Goal: Information Seeking & Learning: Find specific fact

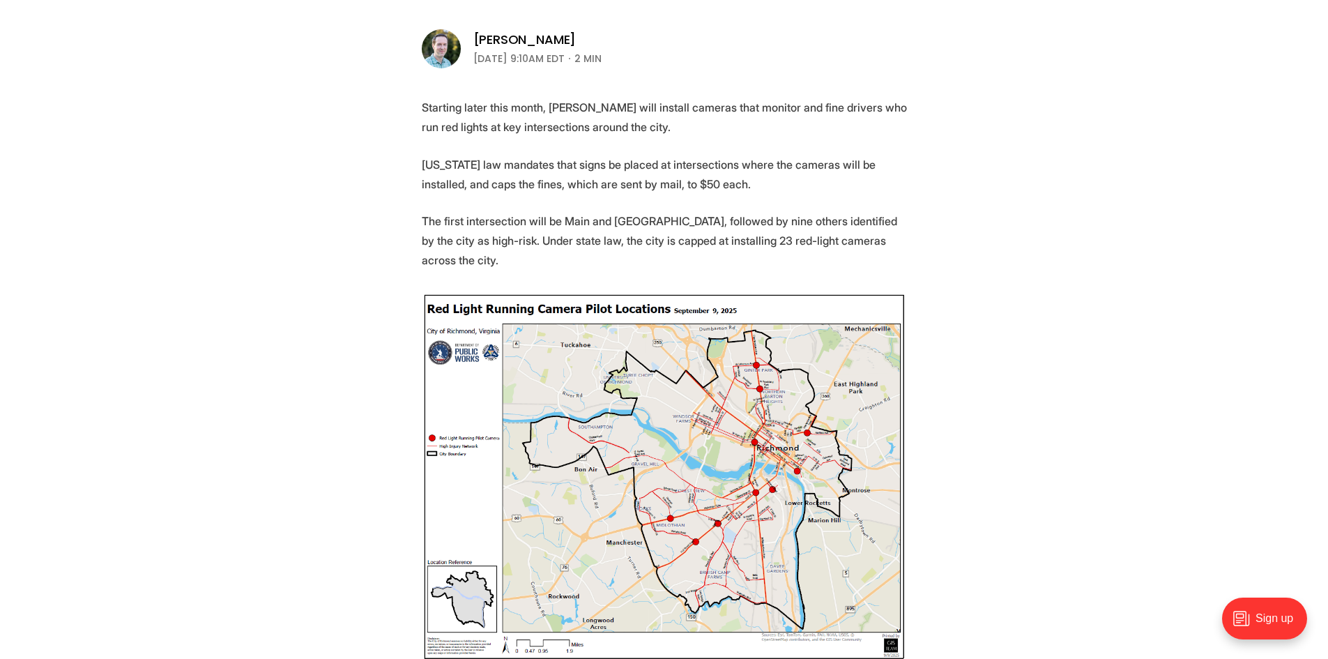
scroll to position [488, 0]
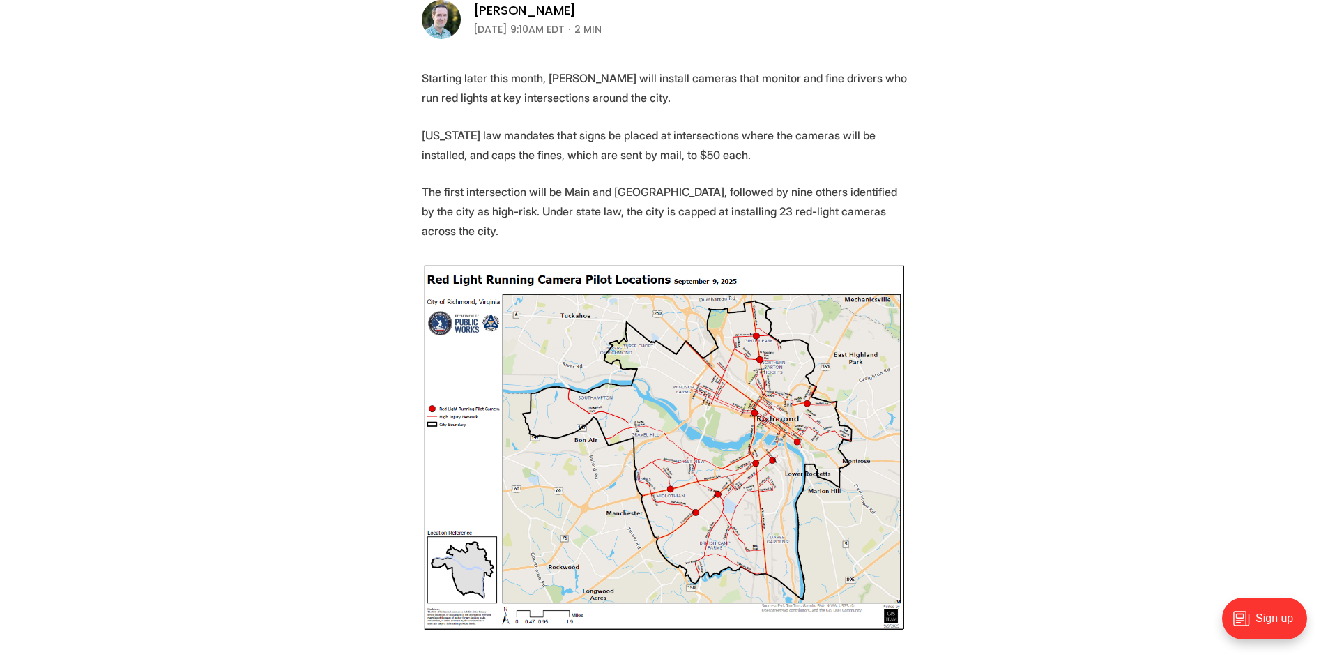
click at [793, 429] on img at bounding box center [664, 447] width 485 height 369
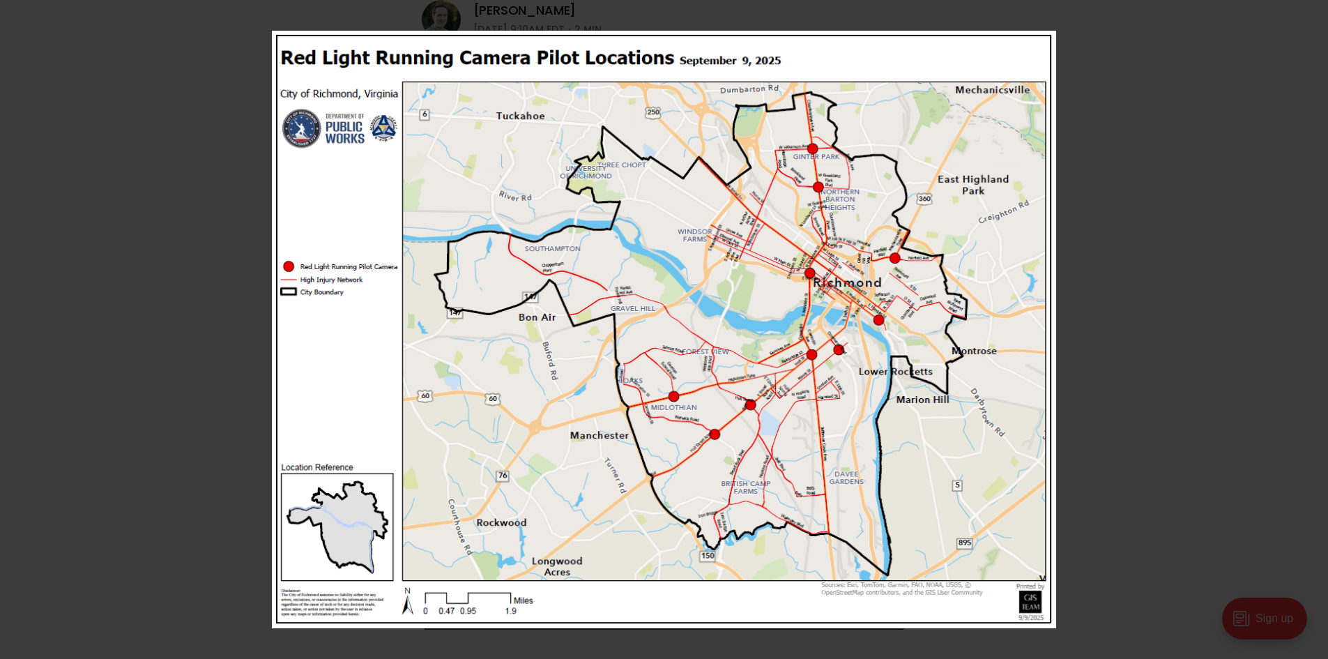
click at [889, 335] on img at bounding box center [664, 329] width 784 height 597
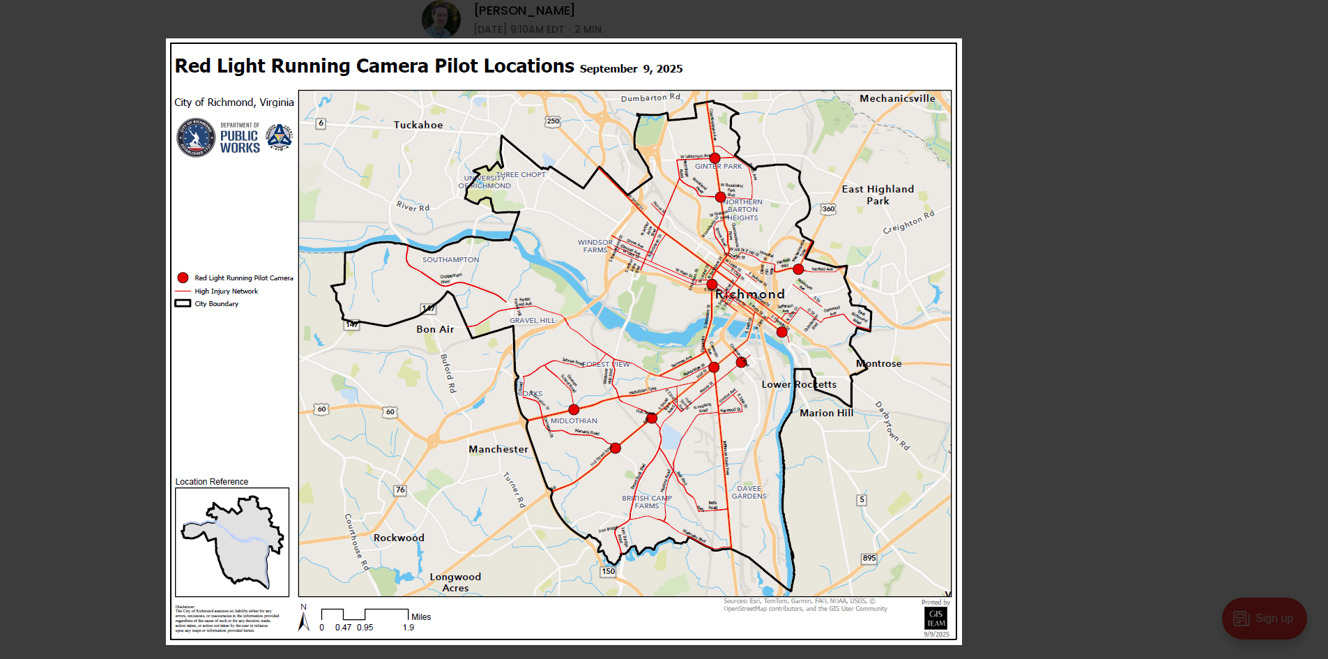
click at [583, 392] on img at bounding box center [564, 341] width 796 height 606
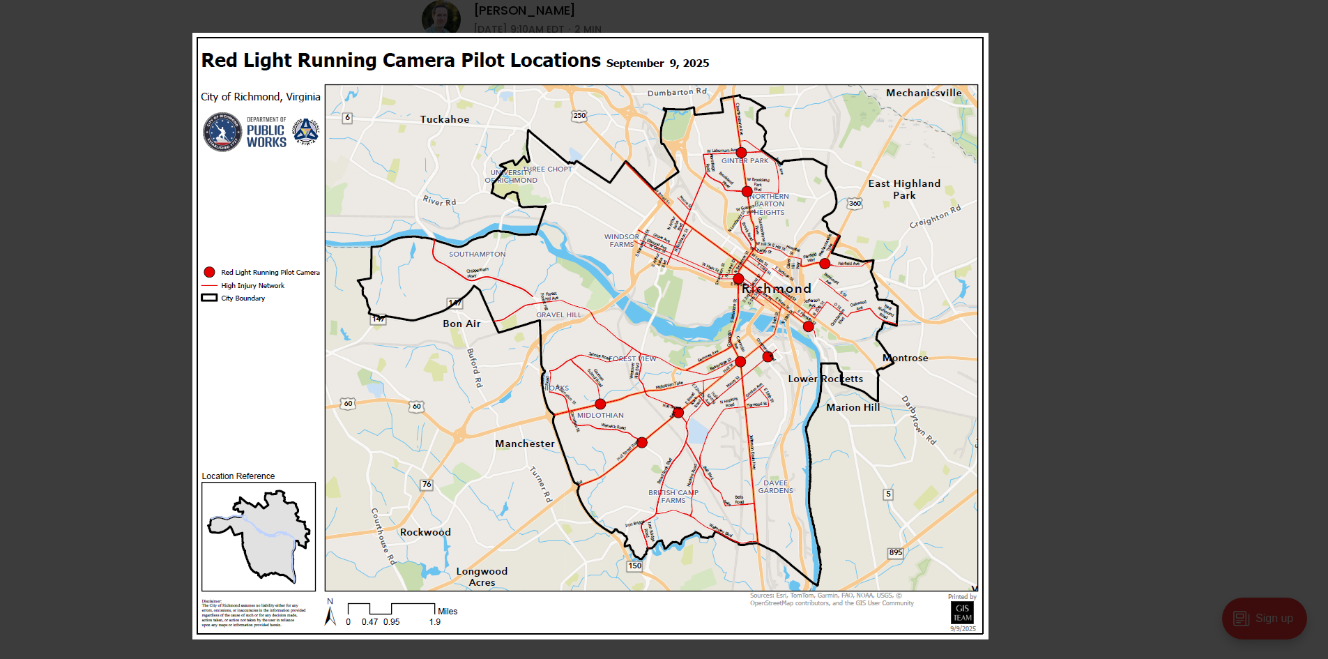
click at [572, 344] on img at bounding box center [590, 336] width 796 height 606
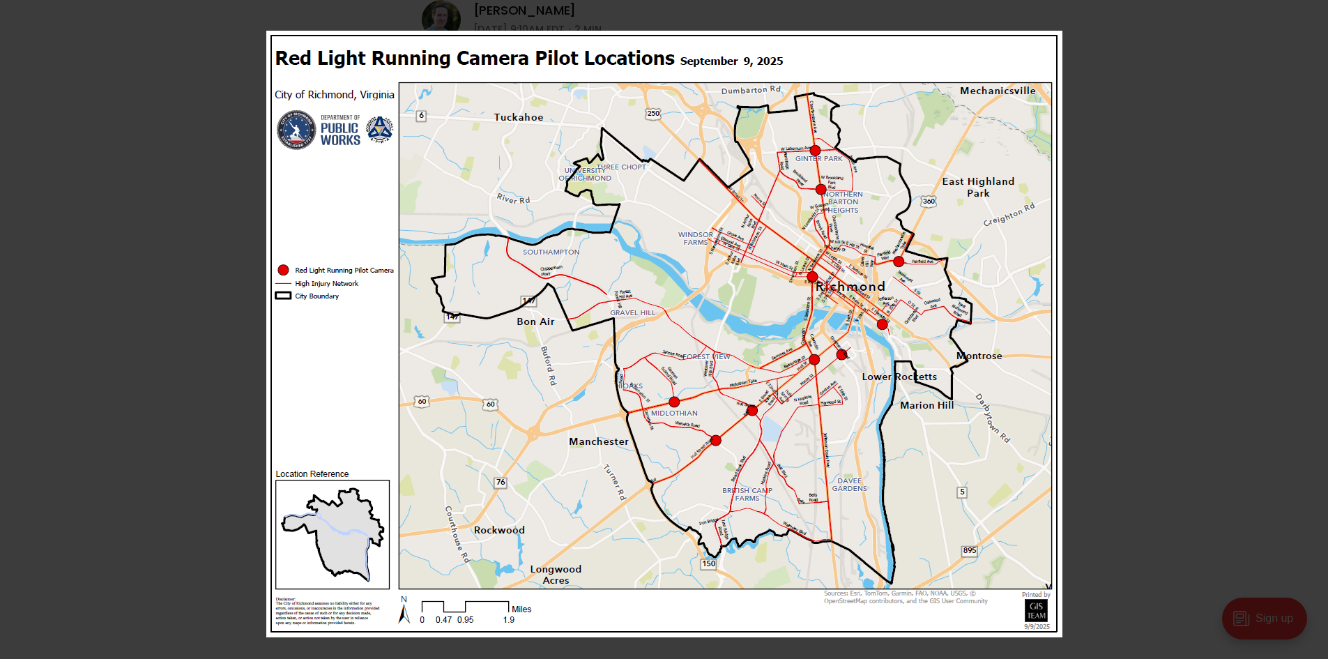
click at [744, 351] on img at bounding box center [664, 334] width 796 height 606
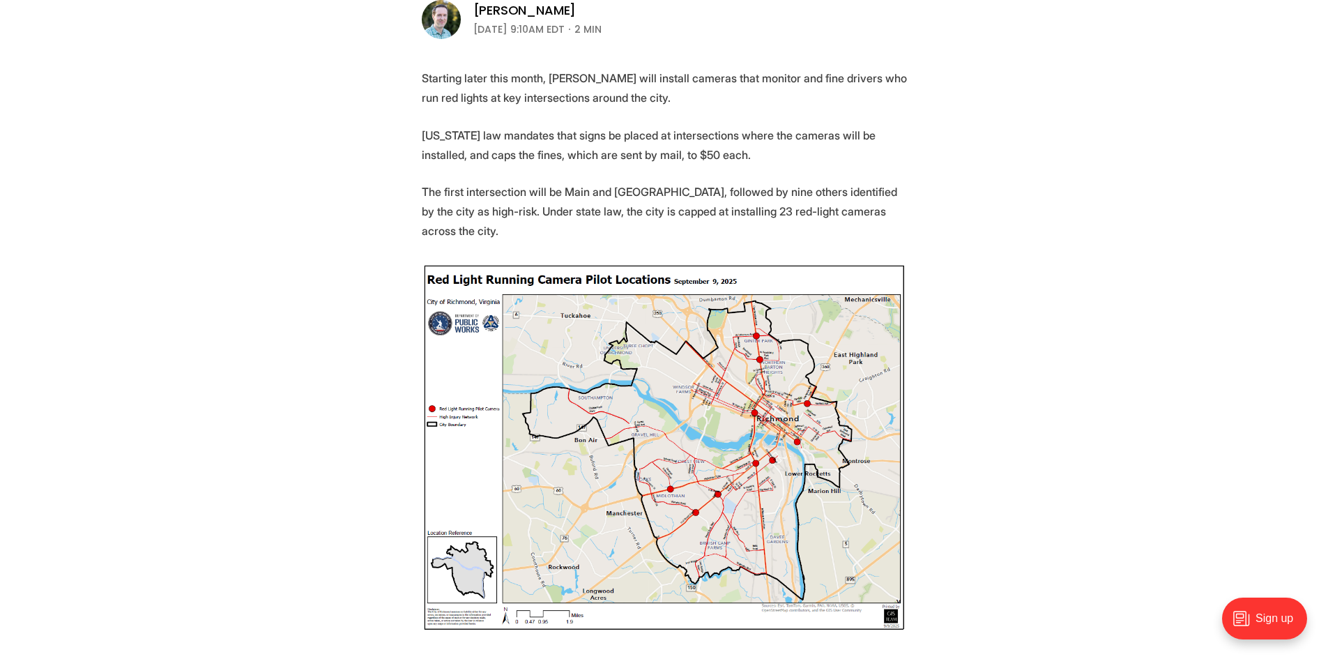
click at [744, 356] on img at bounding box center [664, 447] width 485 height 369
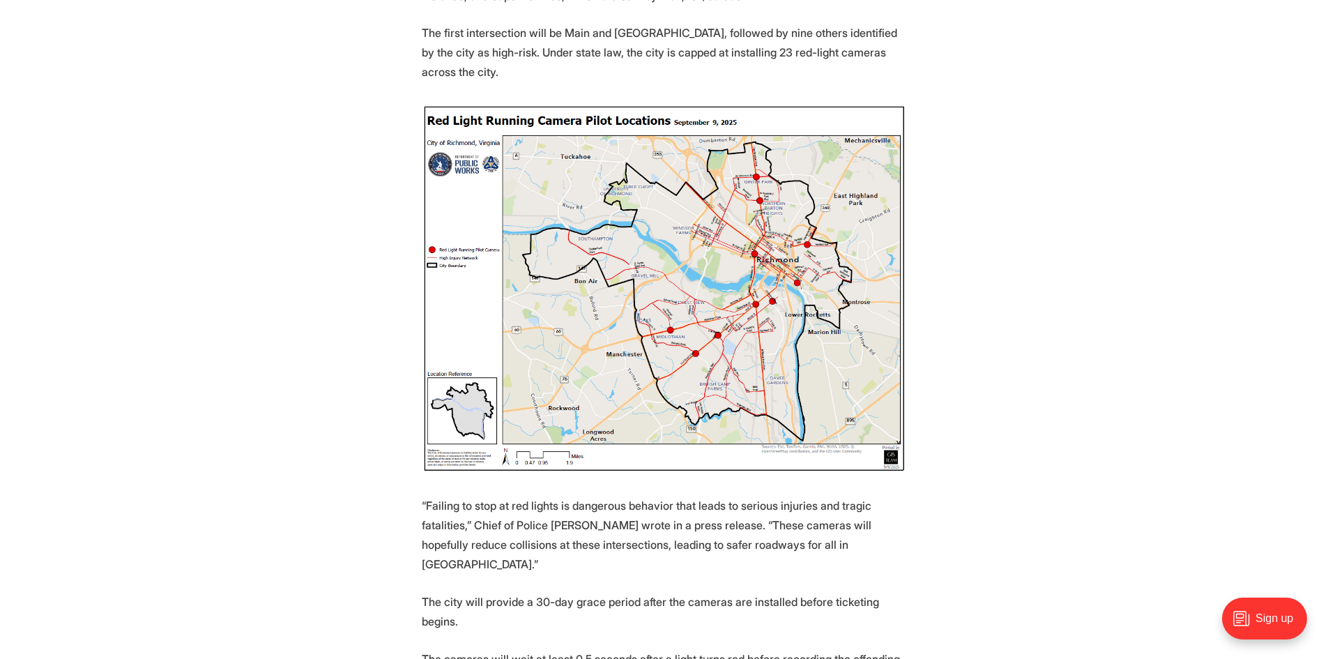
scroll to position [650, 0]
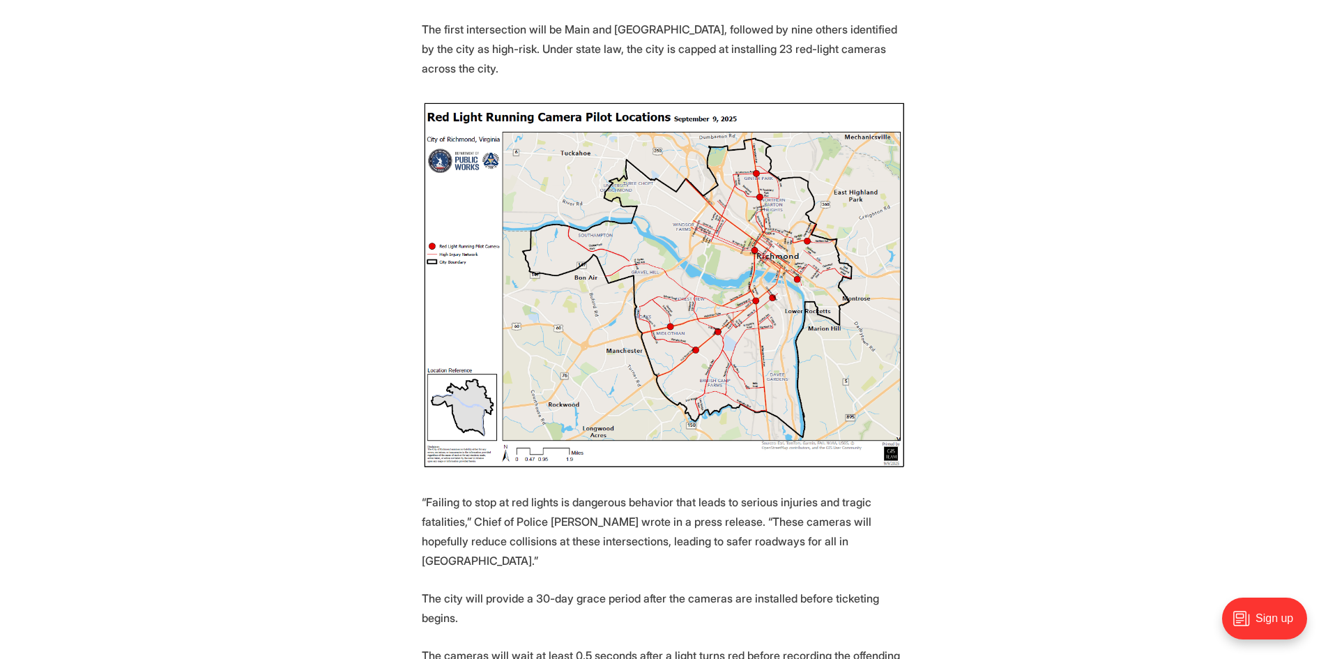
click at [744, 356] on img at bounding box center [664, 284] width 485 height 369
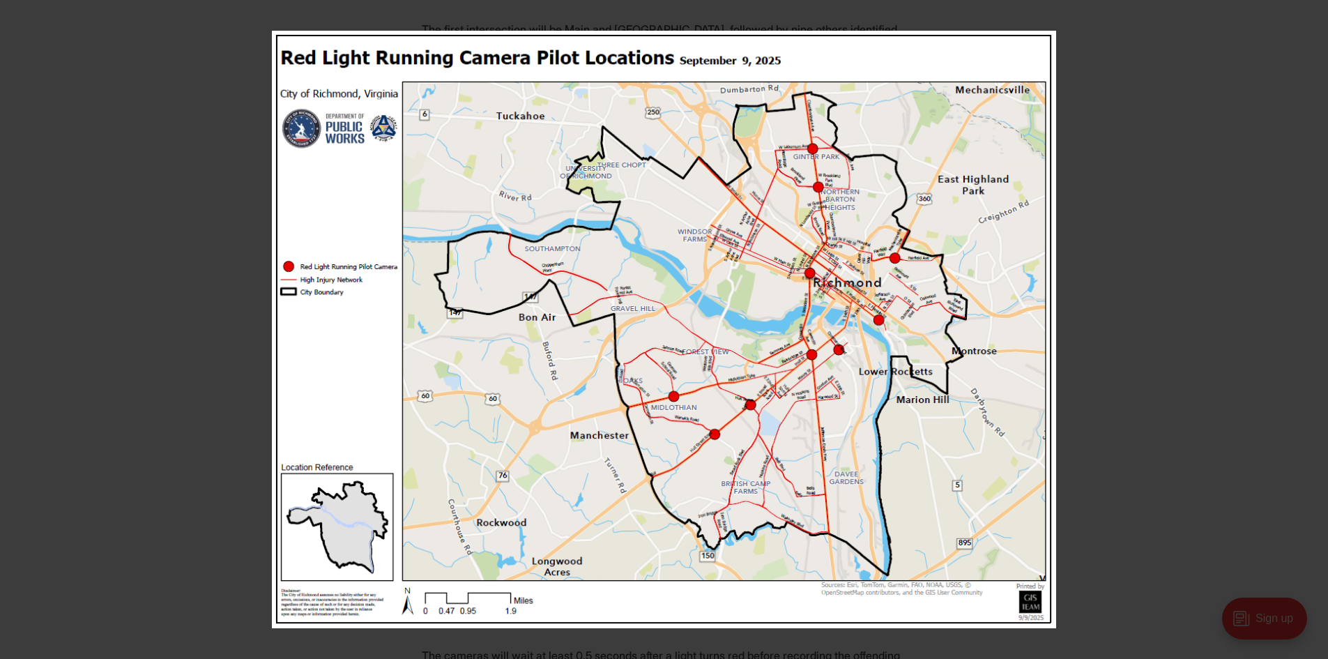
click at [744, 356] on img at bounding box center [664, 329] width 784 height 597
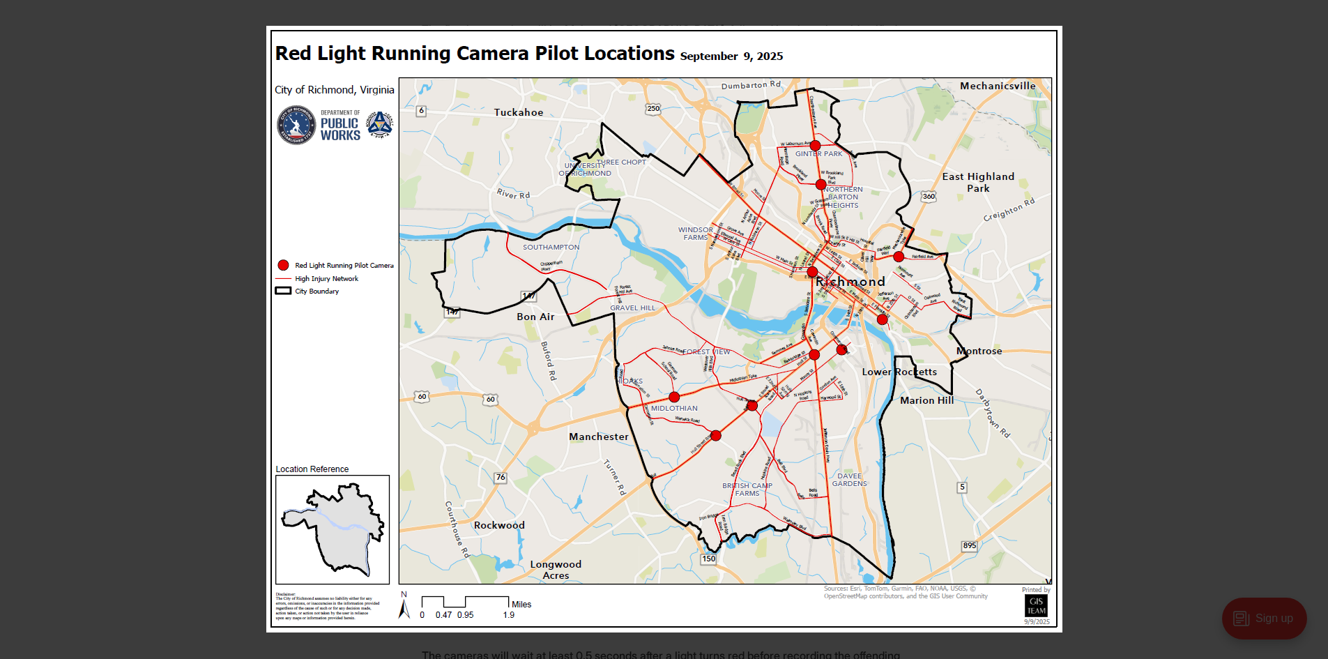
click at [744, 356] on img at bounding box center [664, 329] width 796 height 606
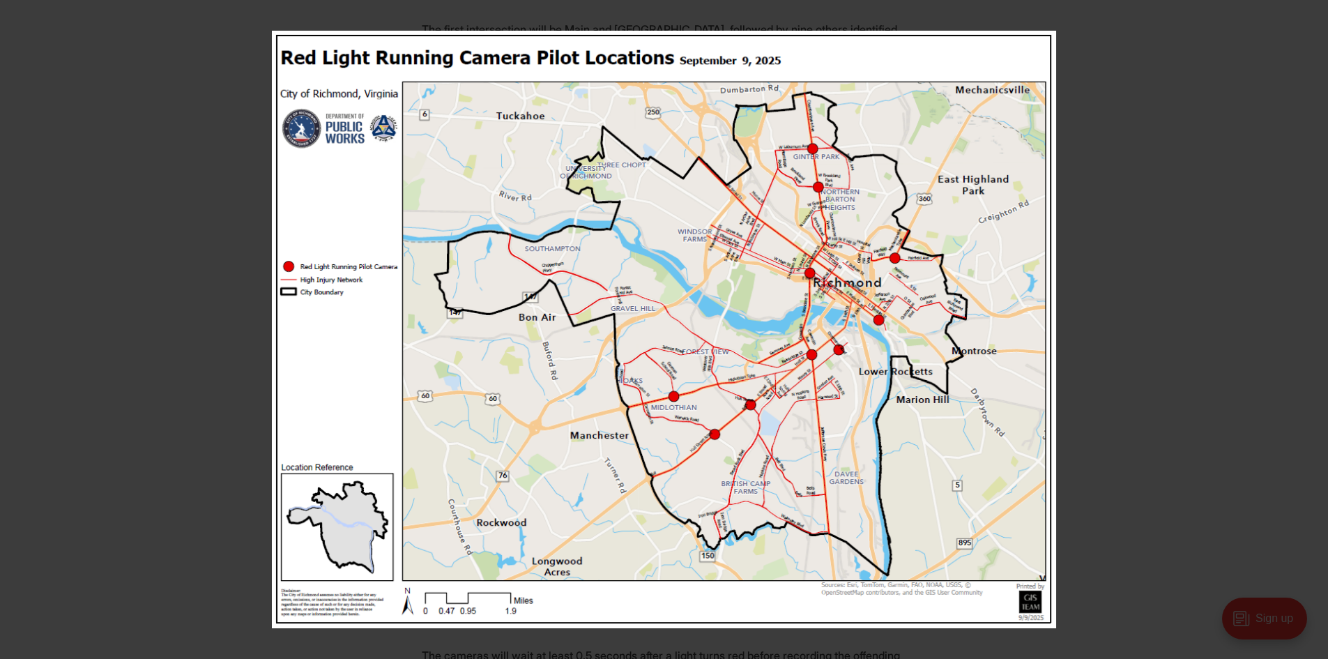
click at [728, 358] on img at bounding box center [664, 329] width 784 height 597
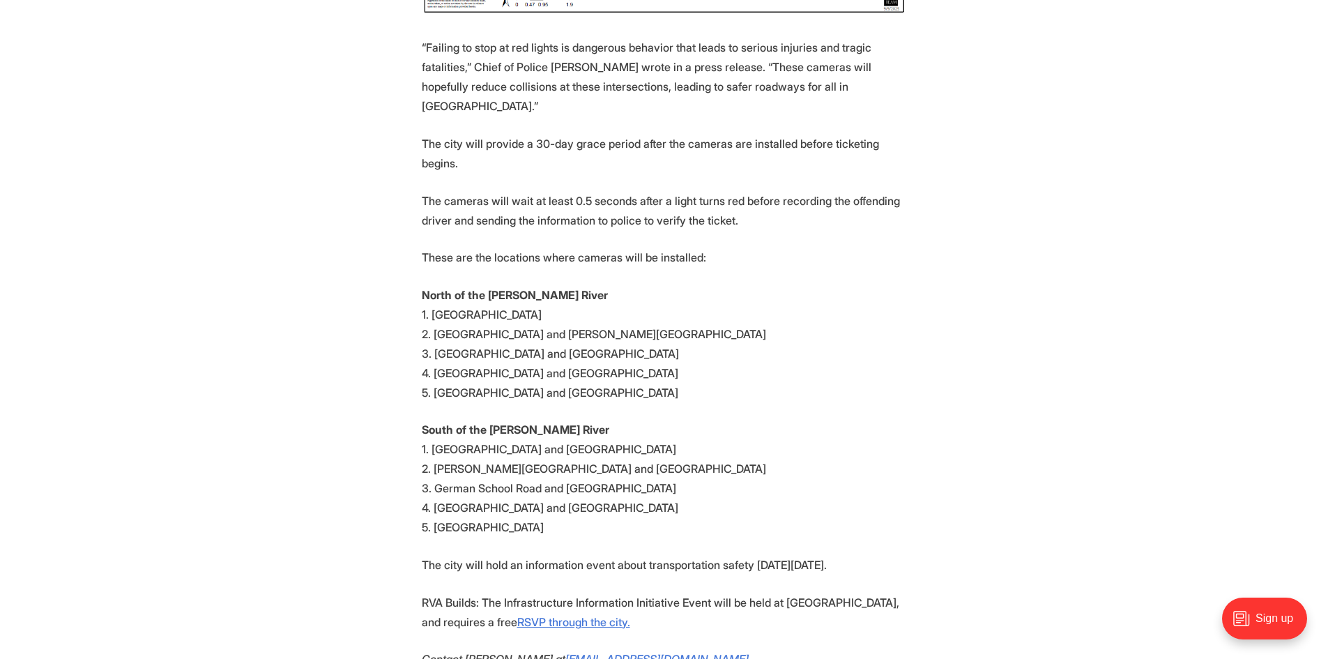
scroll to position [1138, 0]
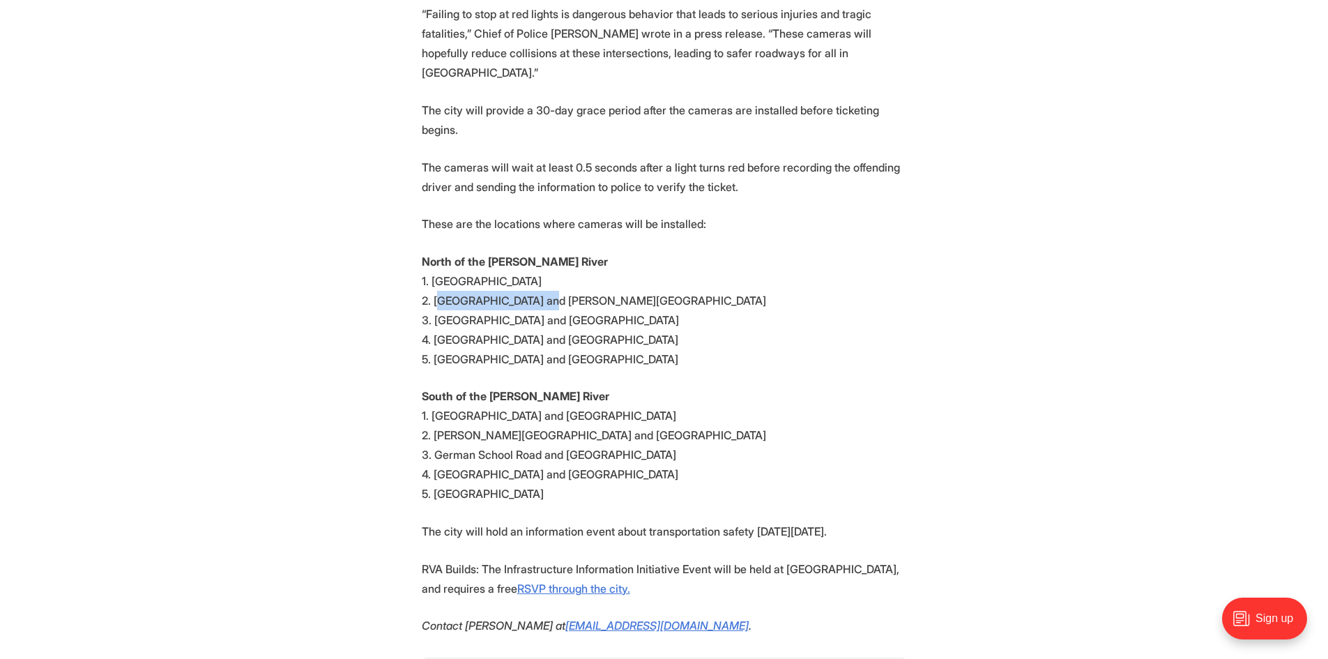
drag, startPoint x: 439, startPoint y: 242, endPoint x: 535, endPoint y: 243, distance: 95.5
click at [535, 252] on p "North of the [PERSON_NAME] River 1. [GEOGRAPHIC_DATA]. [GEOGRAPHIC_DATA] and [P…" at bounding box center [664, 310] width 485 height 117
drag, startPoint x: 445, startPoint y: 260, endPoint x: 592, endPoint y: 269, distance: 147.3
click at [592, 269] on p "North of the [PERSON_NAME] River 1. [GEOGRAPHIC_DATA]. [GEOGRAPHIC_DATA] and [P…" at bounding box center [664, 310] width 485 height 117
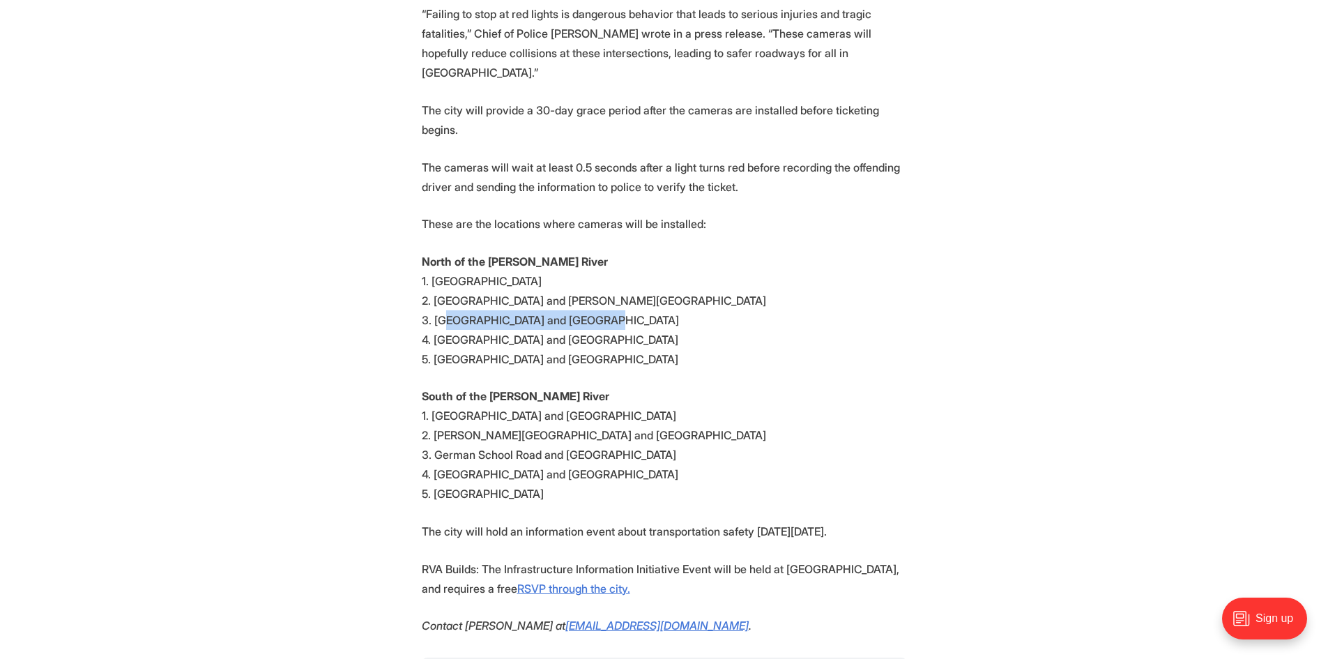
click at [542, 260] on p "North of the [PERSON_NAME] River 1. [GEOGRAPHIC_DATA]. [GEOGRAPHIC_DATA] and [P…" at bounding box center [664, 310] width 485 height 117
drag, startPoint x: 443, startPoint y: 280, endPoint x: 612, endPoint y: 277, distance: 169.4
click at [612, 277] on p "North of the [PERSON_NAME] River 1. [GEOGRAPHIC_DATA]. [GEOGRAPHIC_DATA] and [P…" at bounding box center [664, 310] width 485 height 117
drag, startPoint x: 493, startPoint y: 293, endPoint x: 592, endPoint y: 296, distance: 99.7
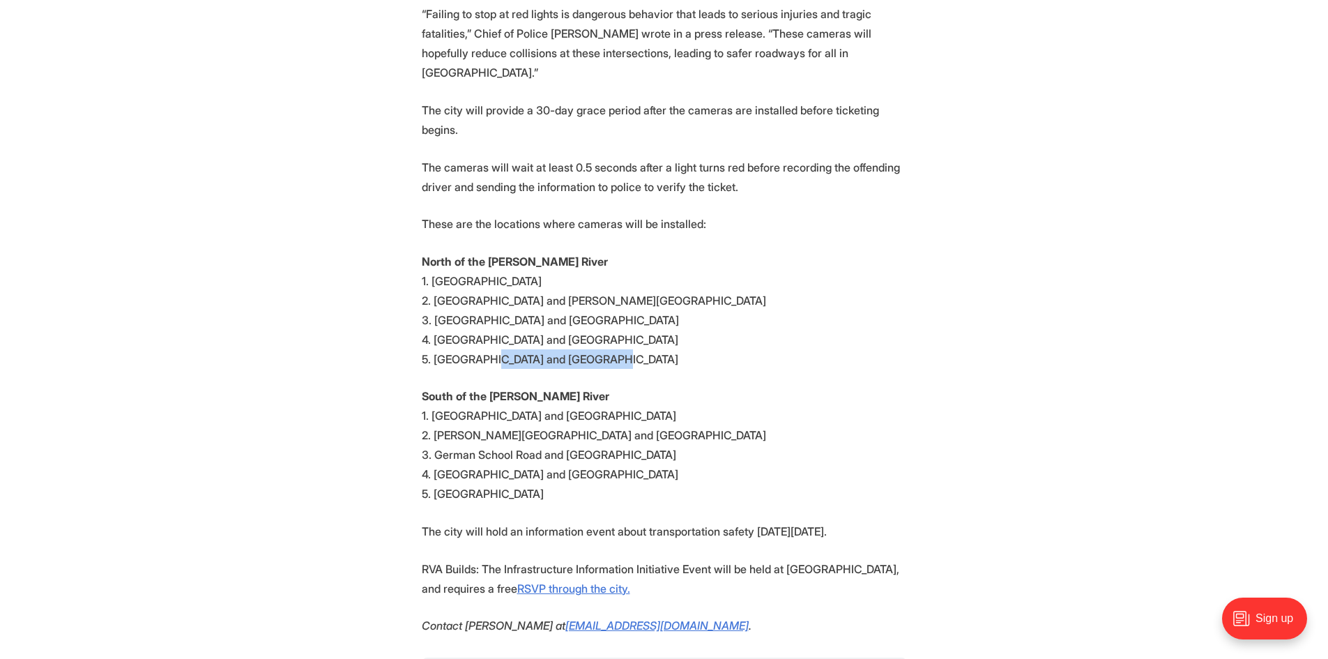
click at [592, 296] on p "North of the [PERSON_NAME] River 1. [GEOGRAPHIC_DATA]. [GEOGRAPHIC_DATA] and [P…" at bounding box center [664, 310] width 485 height 117
